Goal: Task Accomplishment & Management: Manage account settings

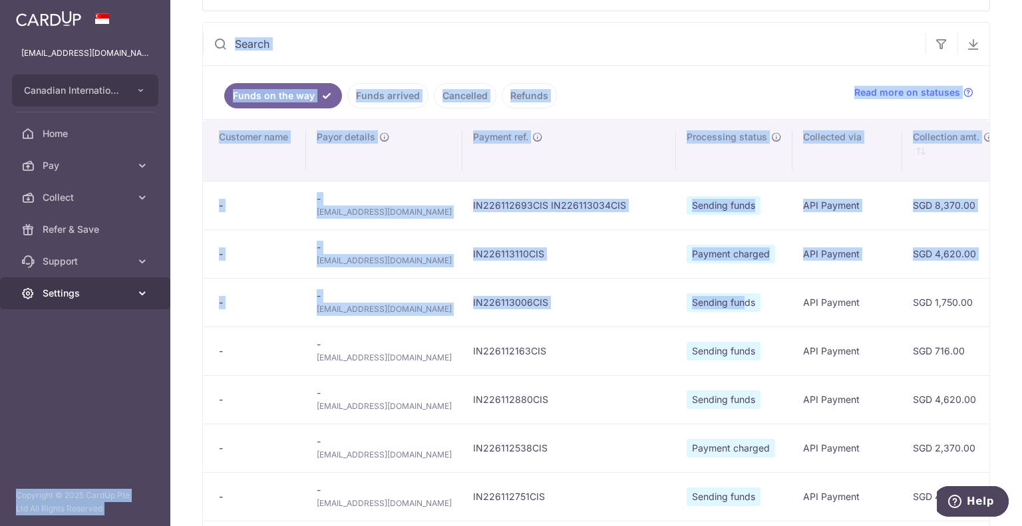
drag, startPoint x: 367, startPoint y: 298, endPoint x: 140, endPoint y: 290, distance: 226.4
click at [140, 290] on main "[EMAIL_ADDRESS][DOMAIN_NAME] Canadian International School Pte Ltd Add new comp…" at bounding box center [511, 263] width 1022 height 526
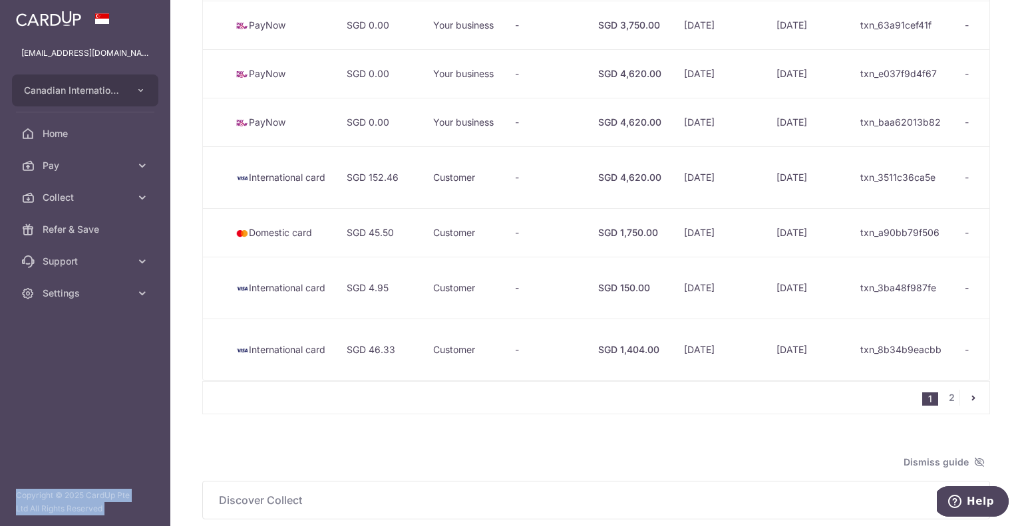
scroll to position [998, 0]
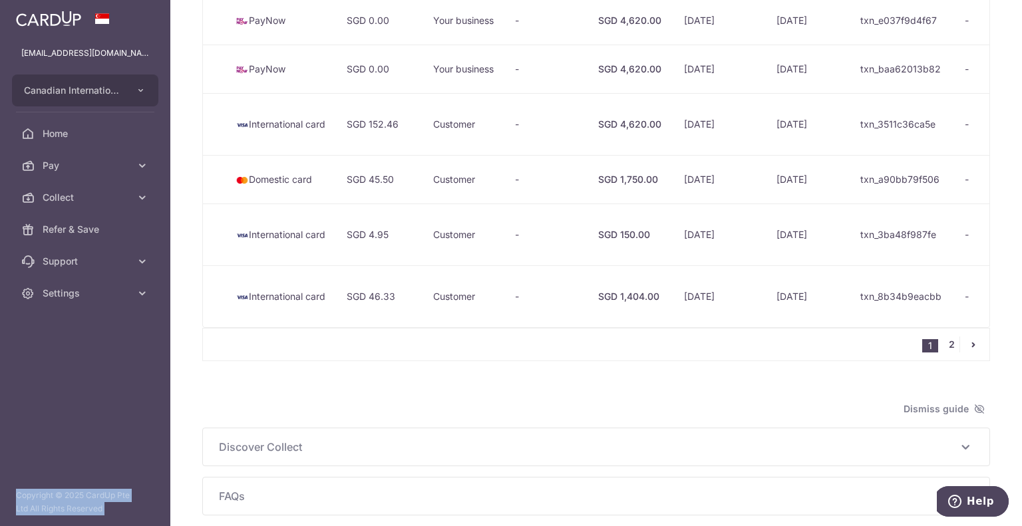
click at [944, 345] on link "2" at bounding box center [951, 345] width 16 height 16
click at [947, 346] on link "2" at bounding box center [951, 345] width 16 height 16
